Goal: Task Accomplishment & Management: Manage account settings

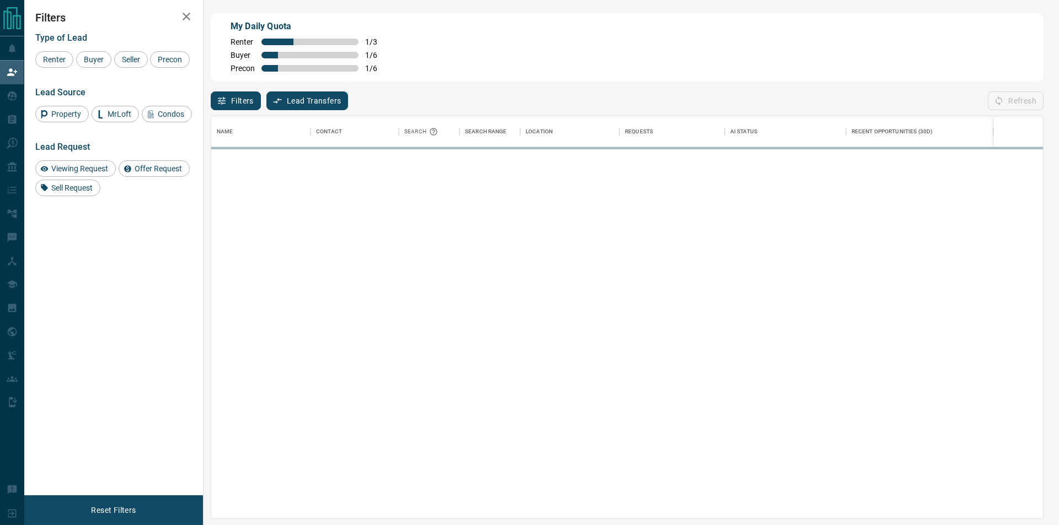
scroll to position [394, 822]
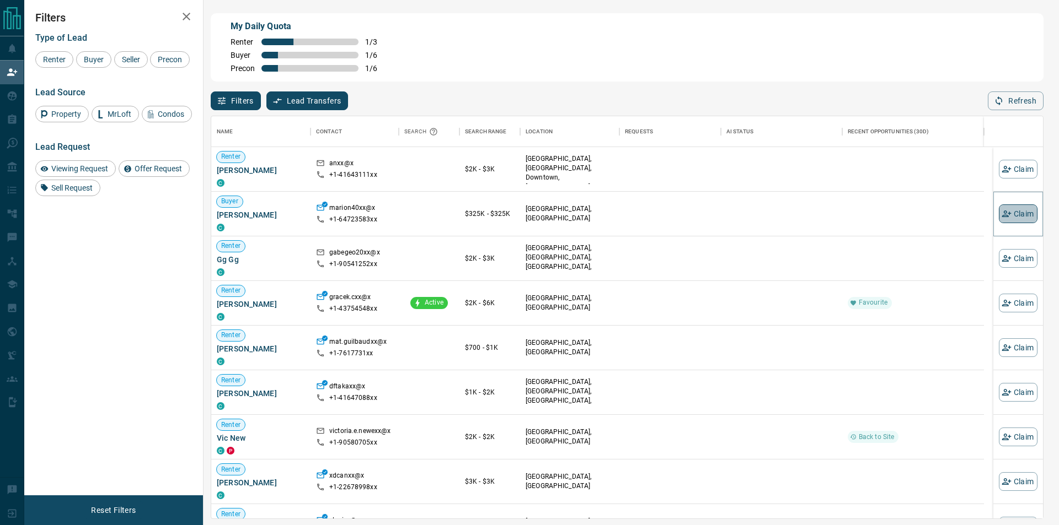
click at [1002, 215] on button "Claim" at bounding box center [1018, 214] width 39 height 19
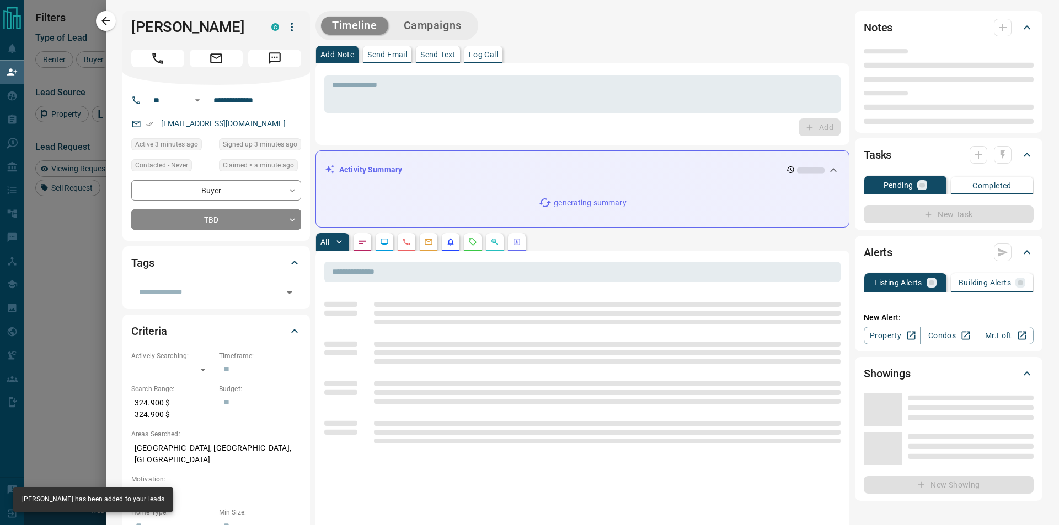
type input "**"
type input "**********"
type input "**"
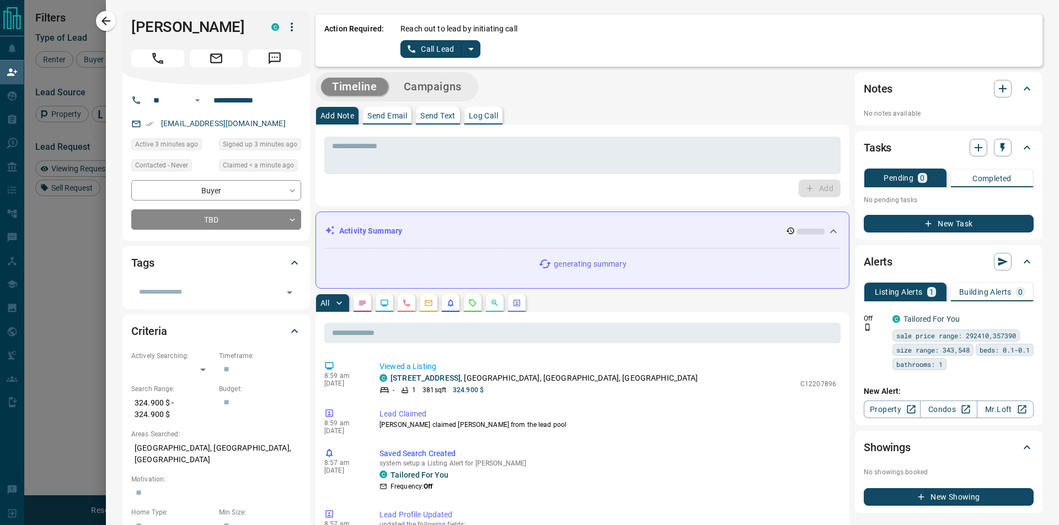
drag, startPoint x: 472, startPoint y: 36, endPoint x: 468, endPoint y: 56, distance: 19.8
click at [472, 37] on div "Reach out to lead by initiating call Call Lead" at bounding box center [716, 40] width 633 height 35
click at [468, 56] on button "split button" at bounding box center [471, 49] width 19 height 18
click at [449, 92] on li "Log Manual Call" at bounding box center [439, 87] width 67 height 17
drag, startPoint x: 443, startPoint y: 59, endPoint x: 443, endPoint y: 52, distance: 7.2
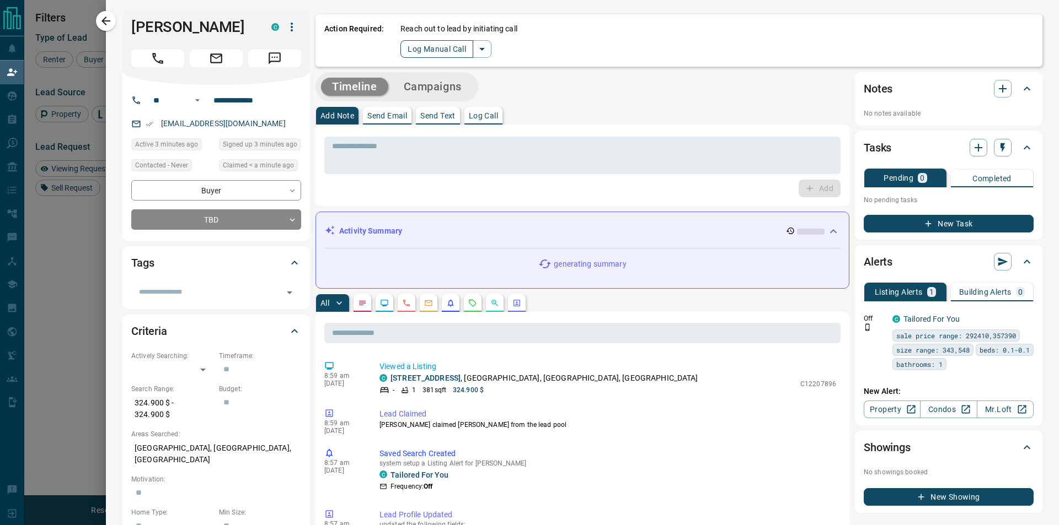
click at [443, 58] on div "Action Required: Reach out to lead by initiating call Log Manual Call" at bounding box center [678, 40] width 727 height 52
click at [444, 52] on button "Log Manual Call" at bounding box center [436, 49] width 73 height 18
click at [414, 52] on button "Yes" at bounding box center [411, 48] width 22 height 17
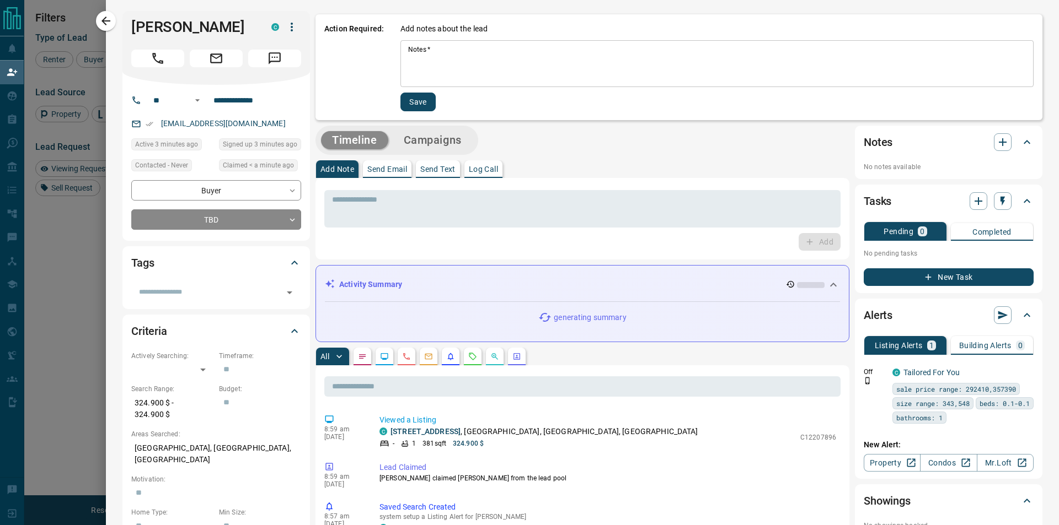
click at [410, 55] on textarea "Notes   *" at bounding box center [717, 63] width 618 height 37
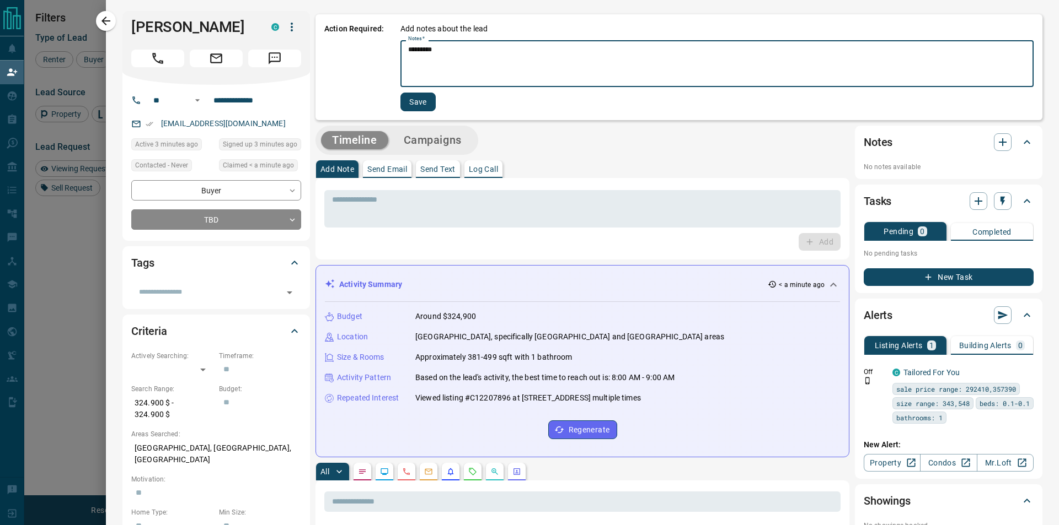
type textarea "*********"
click at [404, 115] on div "Action Required: Add notes about the lead Notes   * ********* * Notes   * Save" at bounding box center [678, 67] width 727 height 106
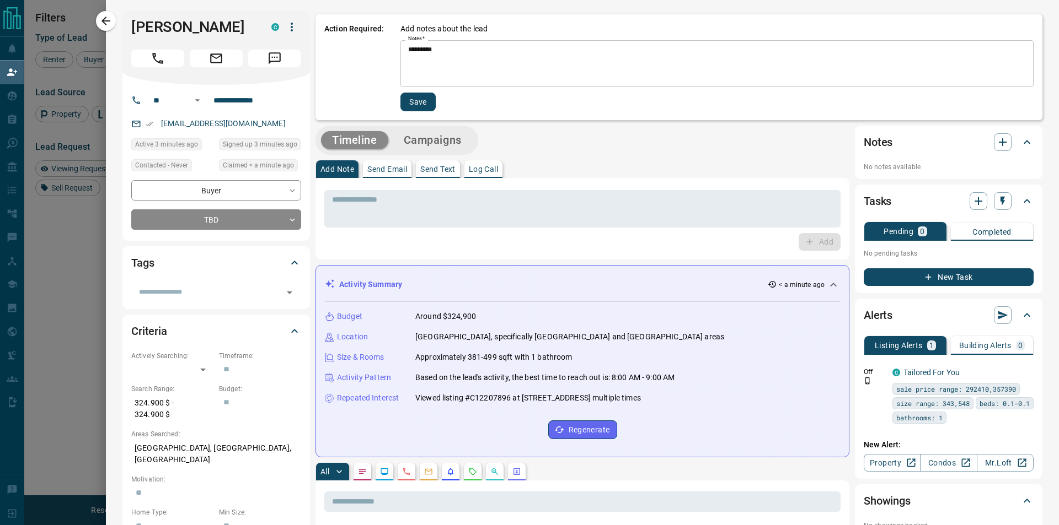
click at [405, 109] on button "Save" at bounding box center [417, 102] width 35 height 19
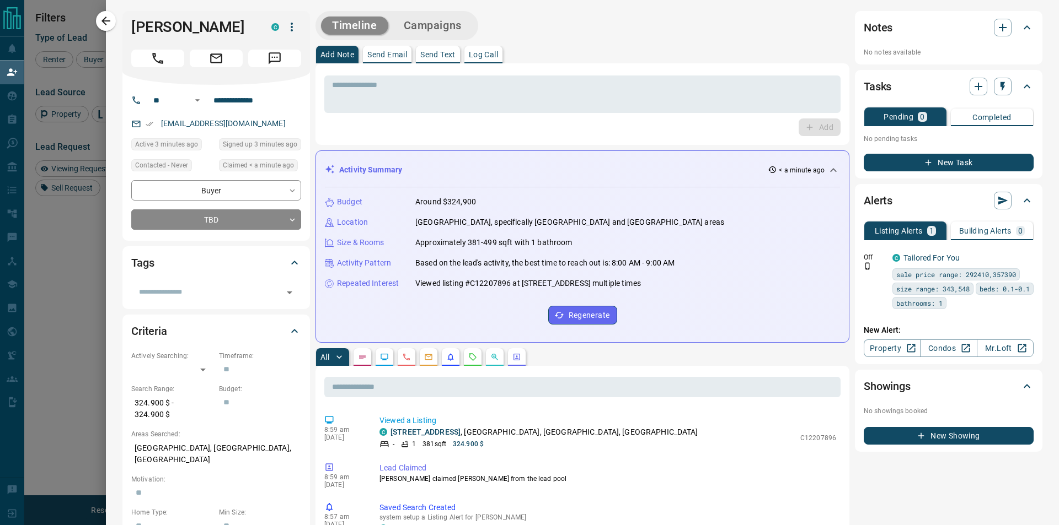
click at [109, 29] on button "button" at bounding box center [106, 21] width 20 height 20
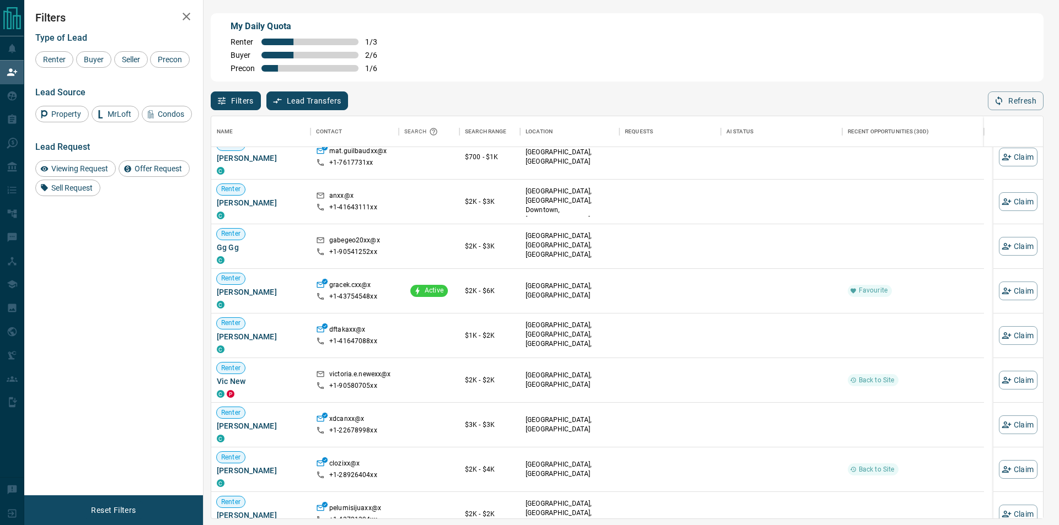
scroll to position [0, 0]
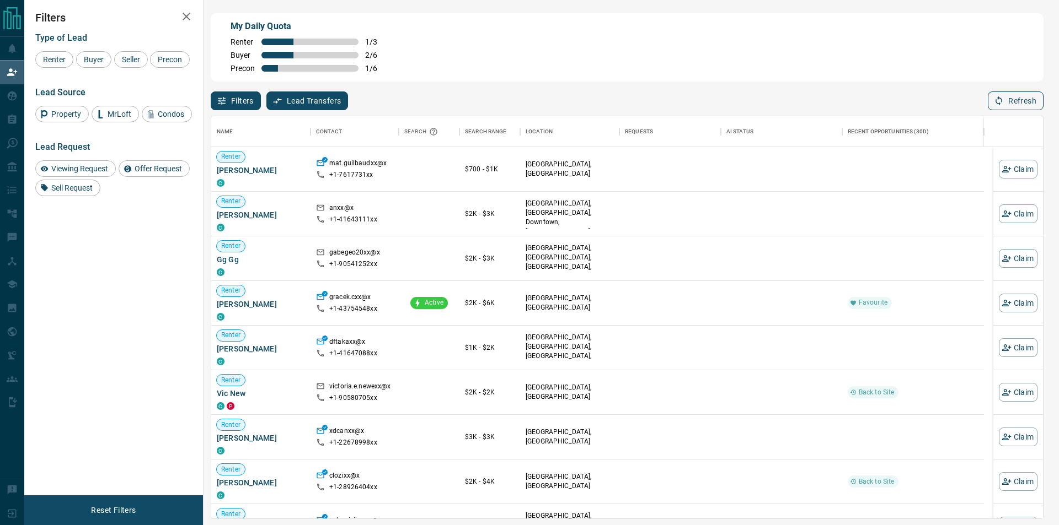
click at [1000, 110] on button "Refresh" at bounding box center [1016, 101] width 56 height 19
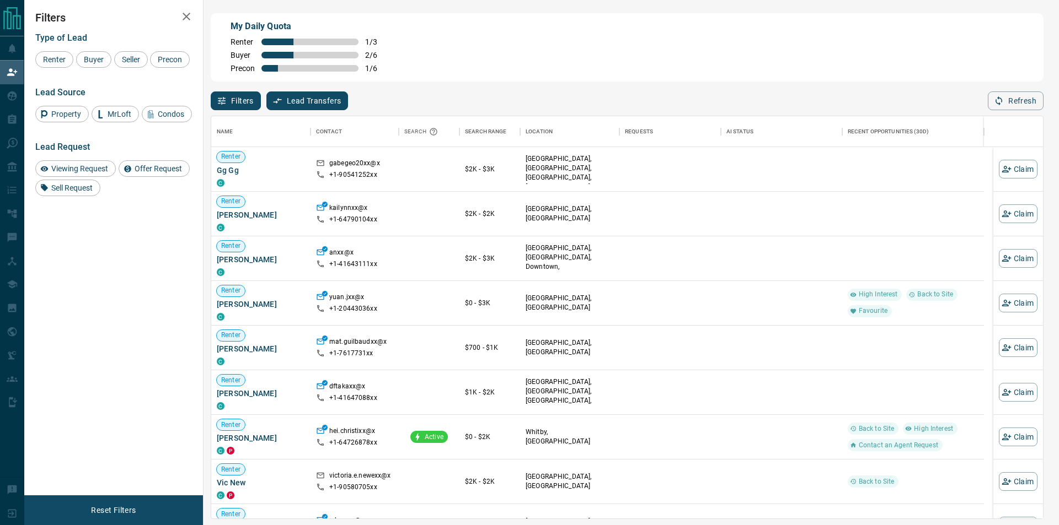
click at [1013, 92] on div "Filters Lead Transfers 0 Refresh" at bounding box center [627, 96] width 833 height 29
click at [1017, 112] on div "My Daily Quota Renter 1 / 3 Buyer 2 / 6 Precon 1 / 6 Filters Lead Transfers 0 R…" at bounding box center [626, 221] width 837 height 420
click at [1006, 86] on div "Filters Lead Transfers 0 Refresh" at bounding box center [627, 96] width 833 height 29
click at [1025, 101] on button "Refresh" at bounding box center [1016, 101] width 56 height 19
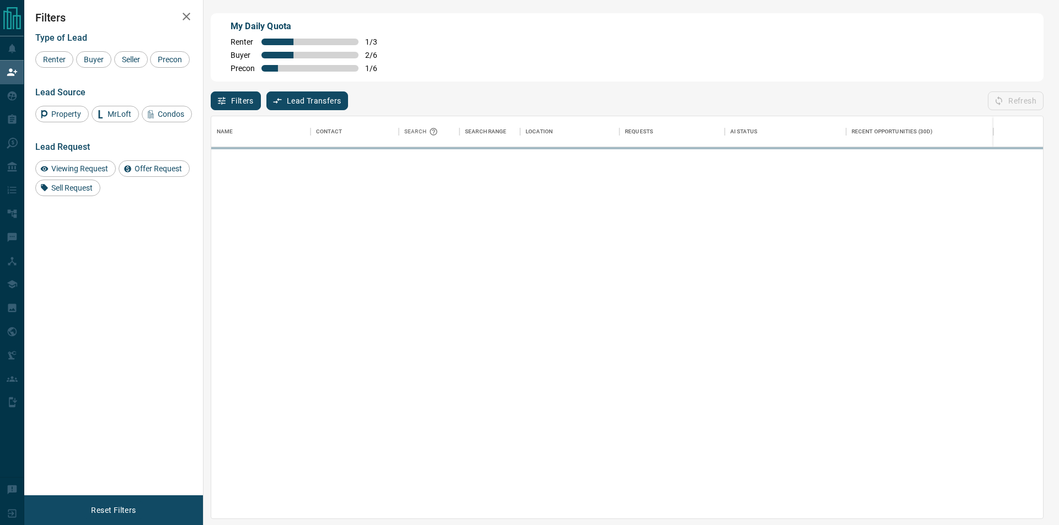
scroll to position [394, 822]
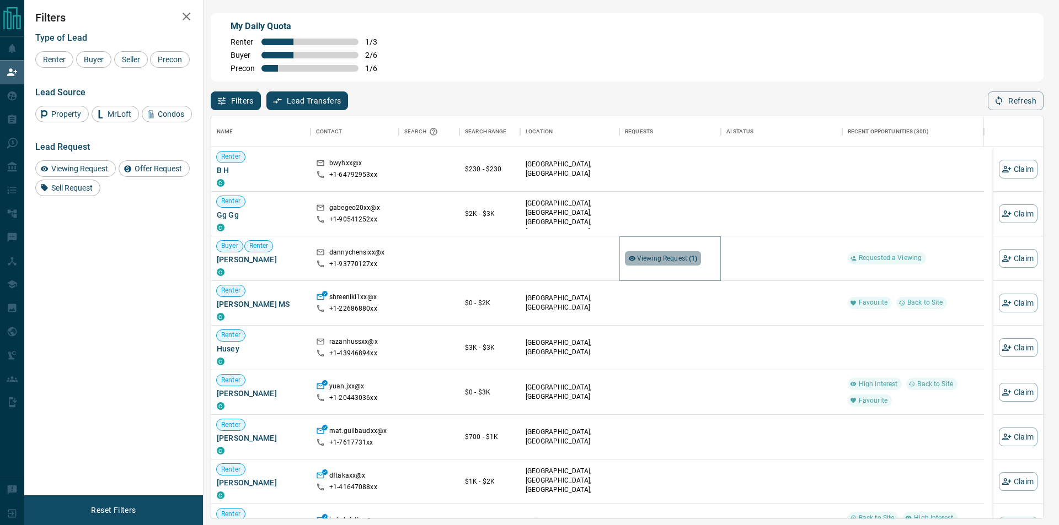
click at [664, 262] on span "Viewing Request ( 1 )" at bounding box center [667, 259] width 61 height 8
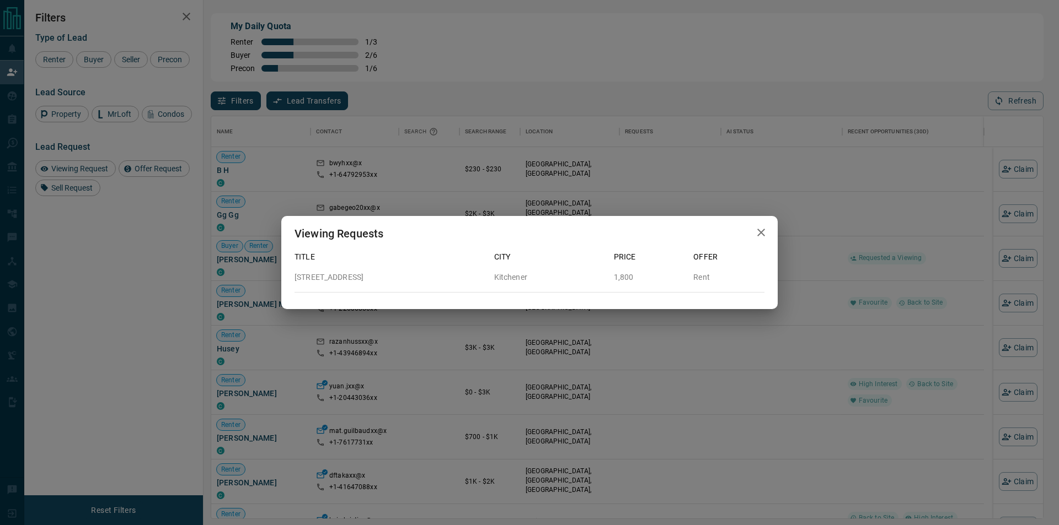
click at [784, 270] on div "Viewing Requests Title City Price Offer [STREET_ADDRESS] Kitchener 1,800 Rent" at bounding box center [529, 262] width 1059 height 525
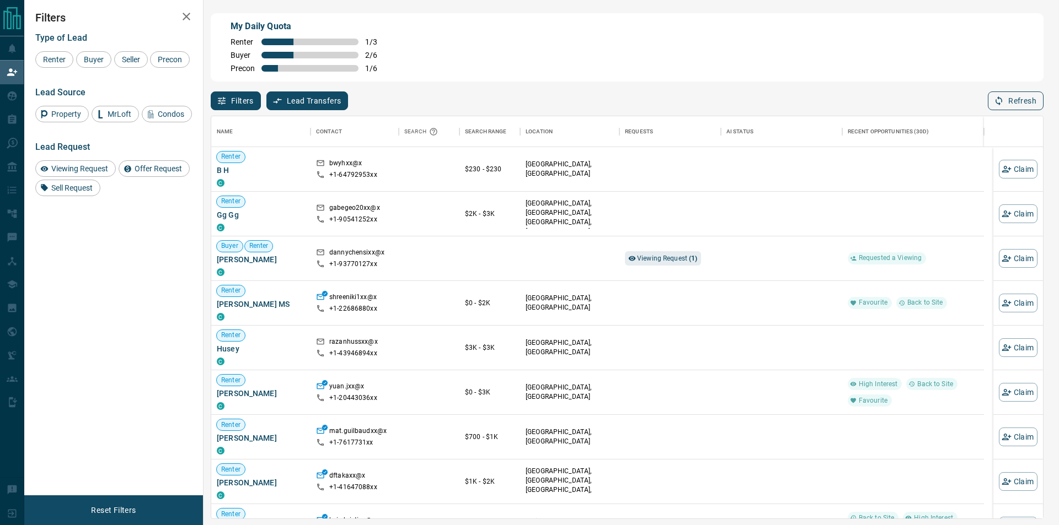
click at [1002, 108] on button "Refresh" at bounding box center [1016, 101] width 56 height 19
click at [995, 106] on icon "button" at bounding box center [999, 101] width 10 height 10
drag, startPoint x: 955, startPoint y: 92, endPoint x: 514, endPoint y: 489, distance: 593.5
click at [514, 489] on div "$1K - $2K" at bounding box center [490, 482] width 50 height 44
click at [1010, 105] on button "Refresh" at bounding box center [1016, 101] width 56 height 19
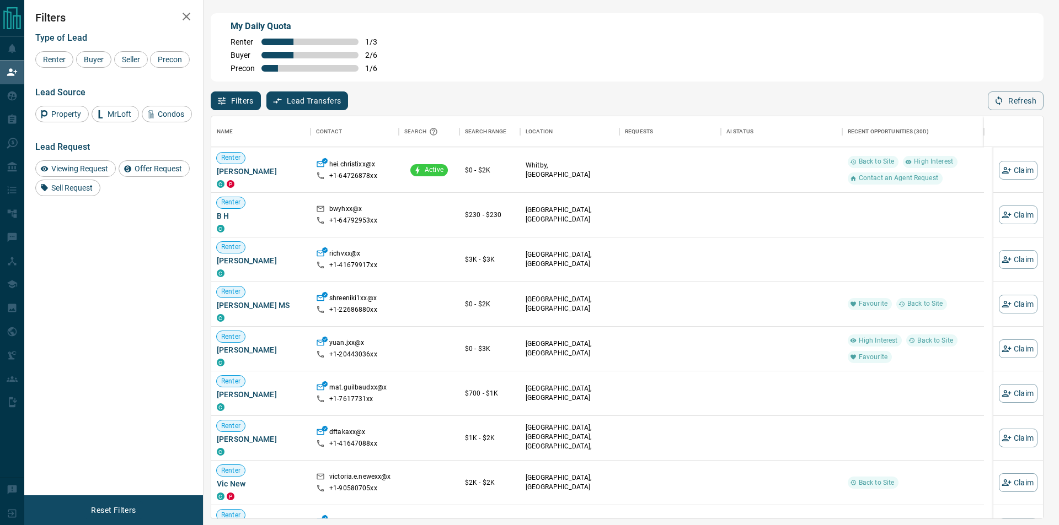
scroll to position [55, 0]
